Goal: Information Seeking & Learning: Learn about a topic

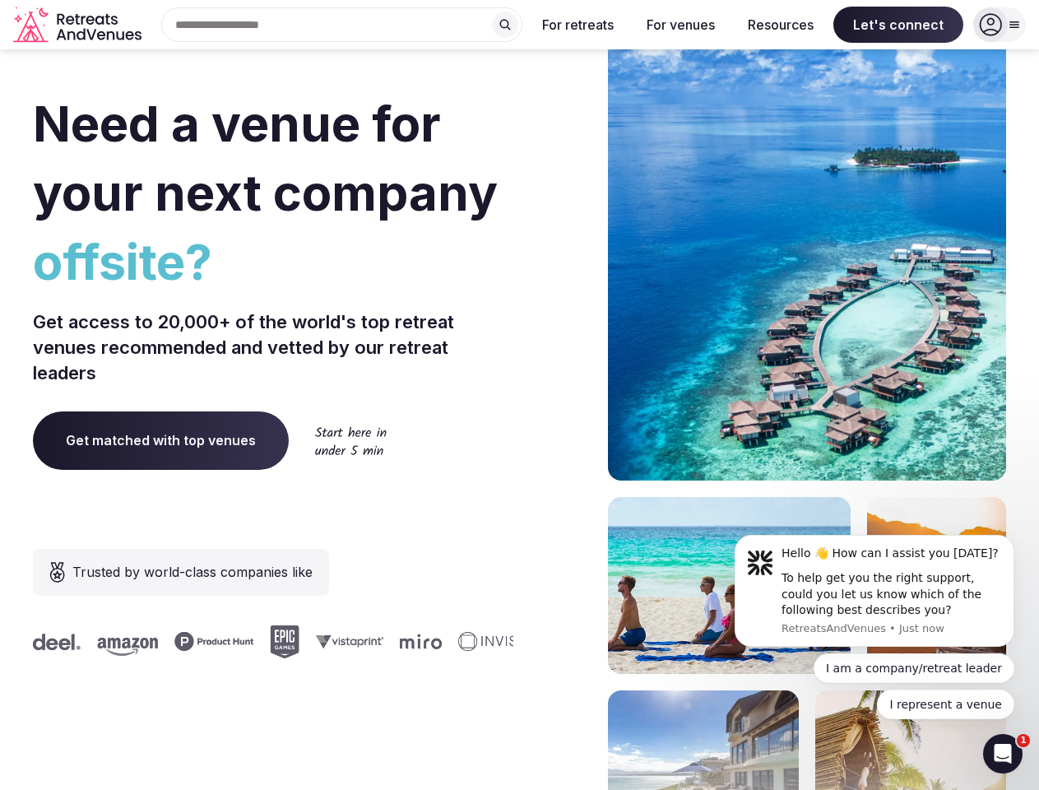
click at [519, 395] on div "Need a venue for your next company offsite? Get access to 20,000+ of the world'…" at bounding box center [520, 493] width 974 height 992
click at [342, 25] on div "Search Popular Destinations [GEOGRAPHIC_DATA], [GEOGRAPHIC_DATA] [GEOGRAPHIC_DA…" at bounding box center [335, 24] width 374 height 35
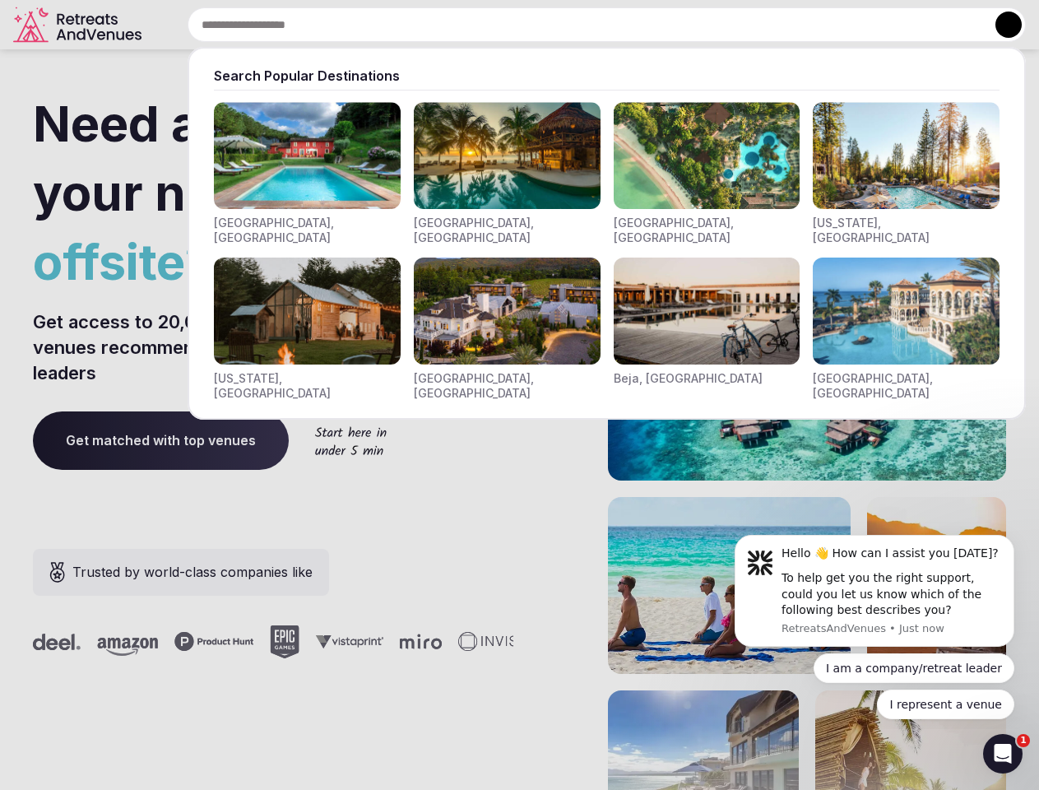
click at [505, 25] on input "text" at bounding box center [607, 24] width 839 height 35
click at [579, 25] on input "text" at bounding box center [607, 24] width 839 height 35
click at [681, 25] on input "text" at bounding box center [607, 24] width 839 height 35
click at [781, 25] on input "text" at bounding box center [607, 24] width 839 height 35
click at [899, 25] on input "text" at bounding box center [607, 24] width 839 height 35
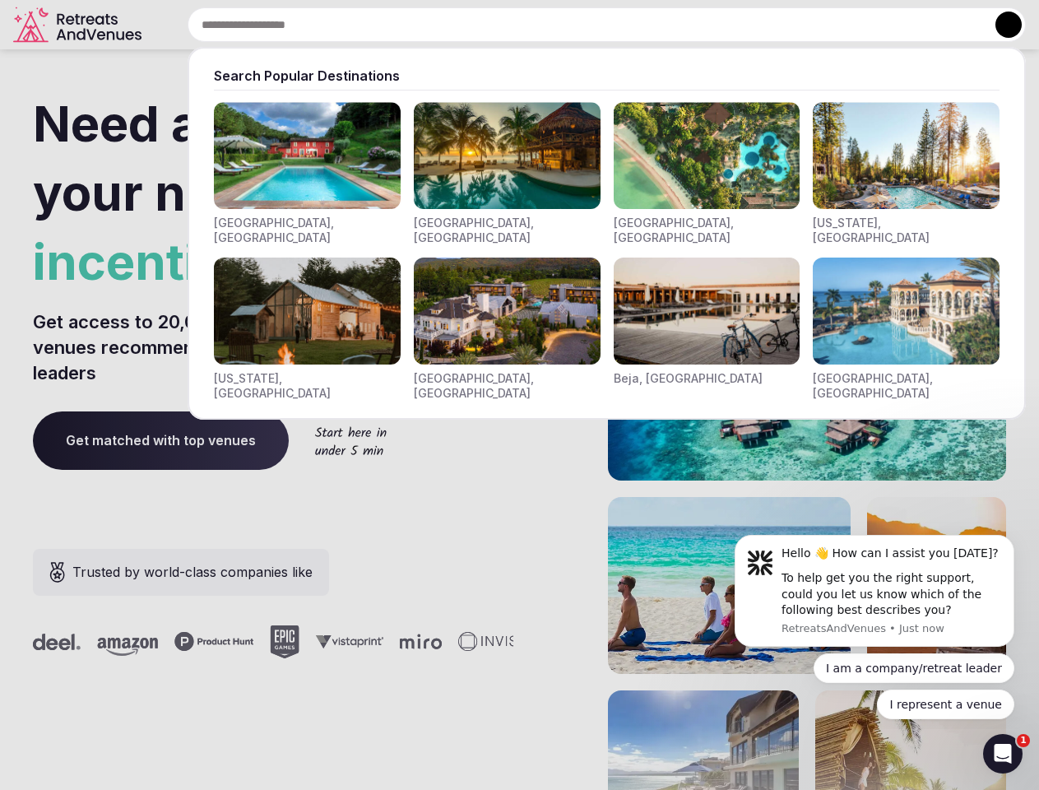
click at [1000, 25] on button at bounding box center [1009, 25] width 26 height 26
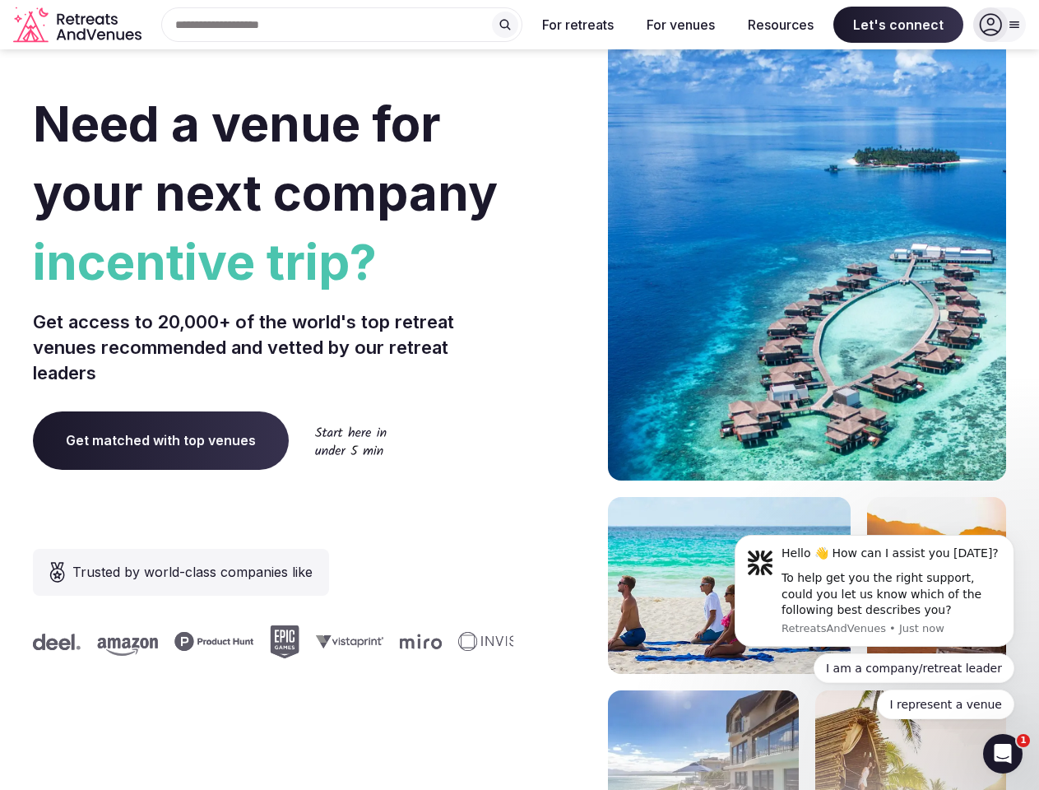
click at [875, 591] on div "To help get you the right support, could you let us know which of the following…" at bounding box center [892, 594] width 221 height 49
